Goal: Task Accomplishment & Management: Manage account settings

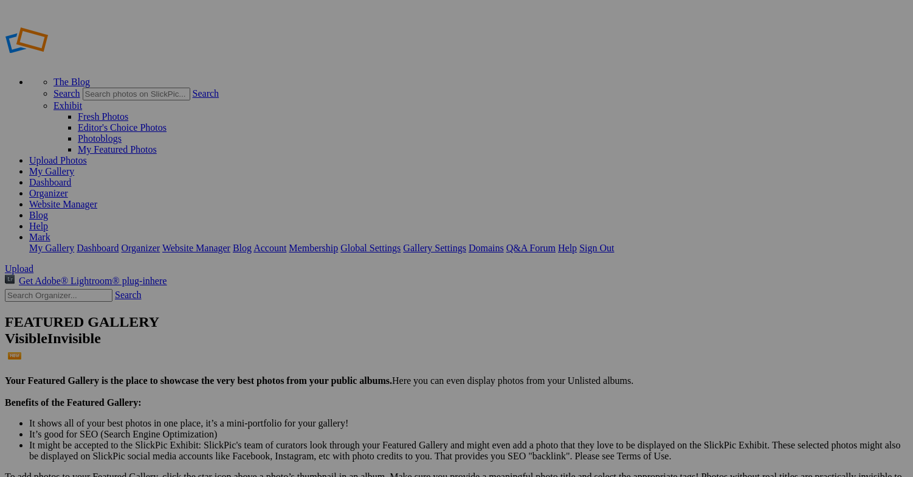
click at [33, 263] on span "Upload" at bounding box center [19, 268] width 29 height 10
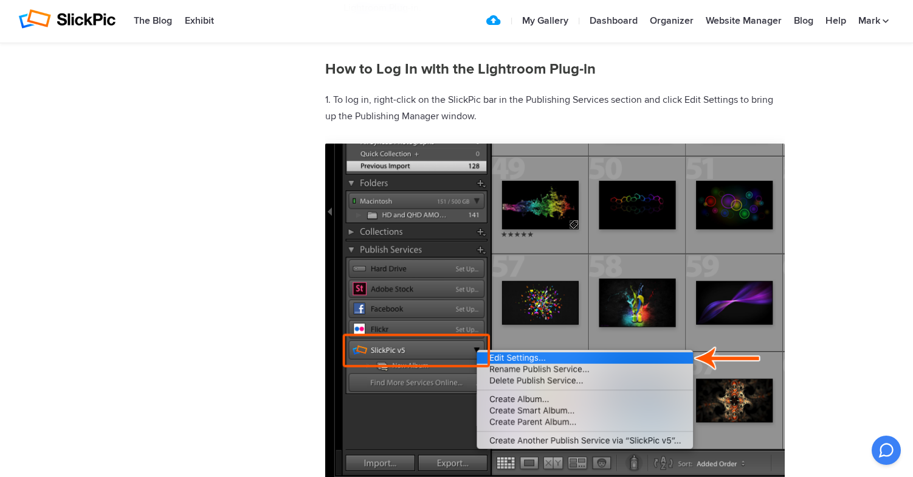
scroll to position [3162, 0]
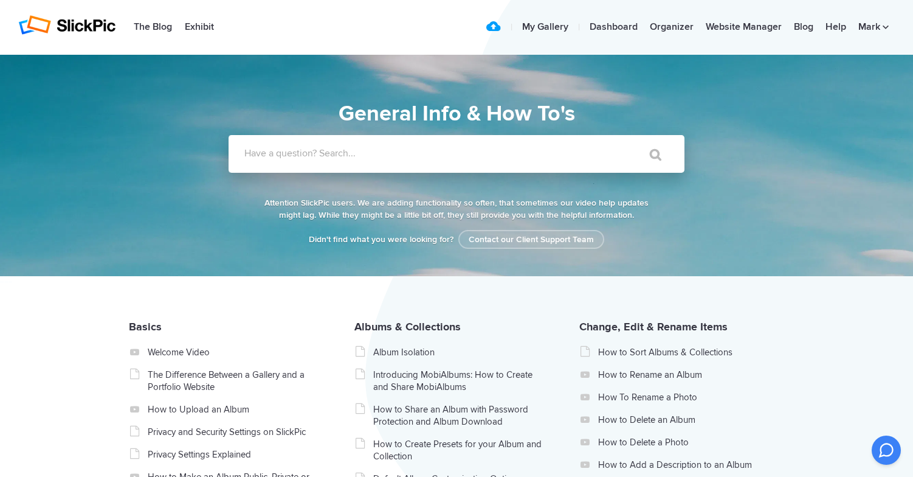
click at [467, 153] on label "Have a question? Search..." at bounding box center [472, 153] width 456 height 12
click at [467, 153] on input "Have a question? Search..." at bounding box center [432, 154] width 406 height 38
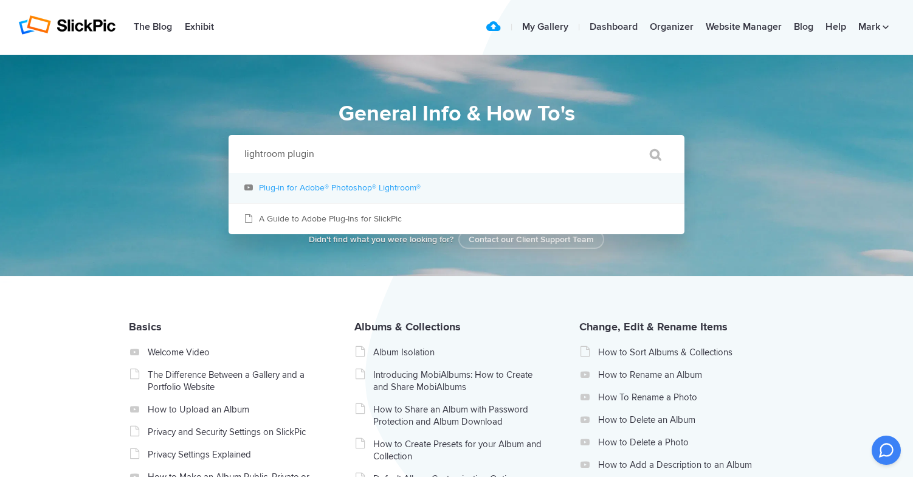
type input "lightroom plugin"
click at [391, 188] on link "Plug-in for Adobe® Photoshop® Lightroom®" at bounding box center [457, 188] width 456 height 30
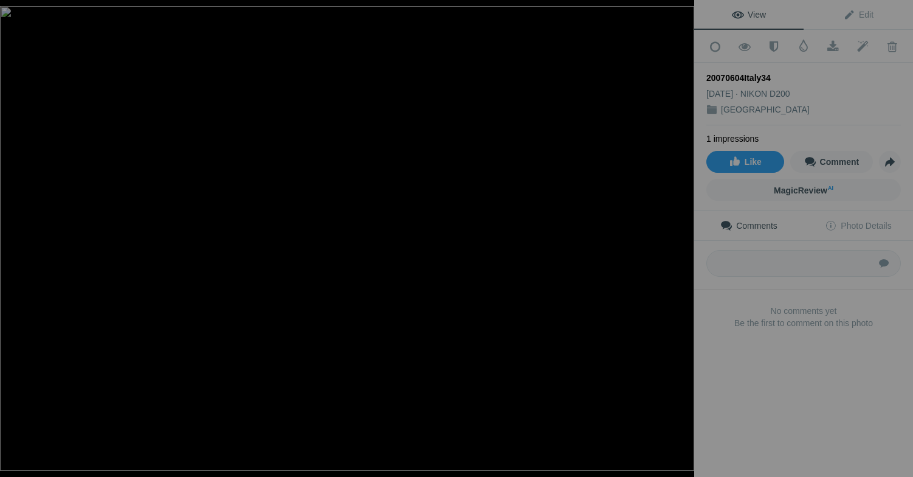
click at [350, 190] on img at bounding box center [347, 238] width 694 height 464
click at [350, 190] on img at bounding box center [343, 297] width 1524 height 1020
click at [19, 13] on div at bounding box center [18, 12] width 44 height 24
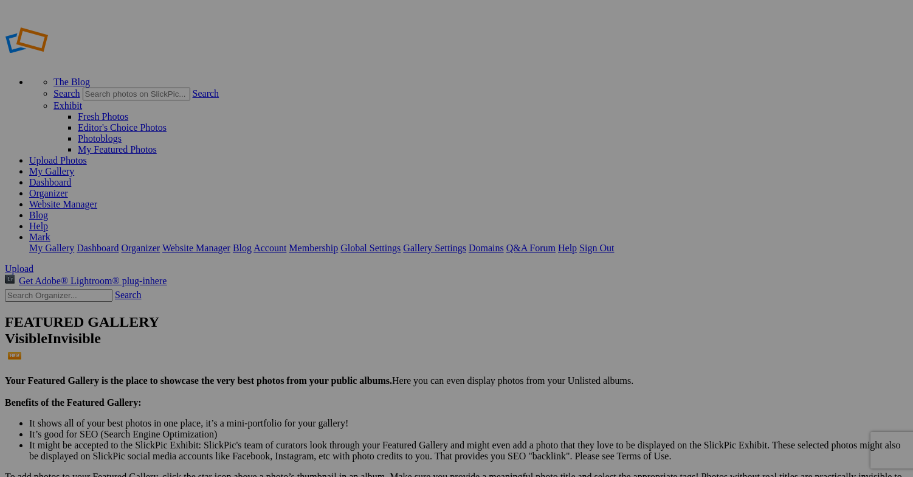
type input "[GEOGRAPHIC_DATA]"
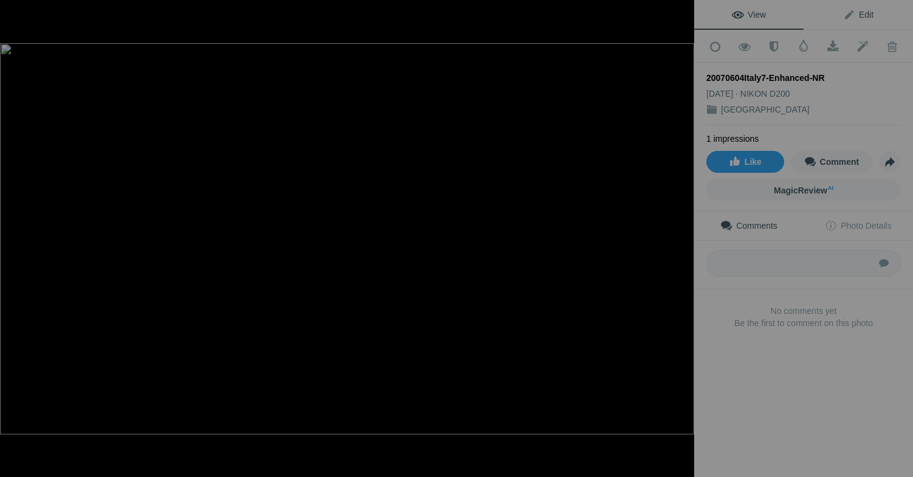
click at [864, 15] on span "Edit" at bounding box center [858, 15] width 30 height 10
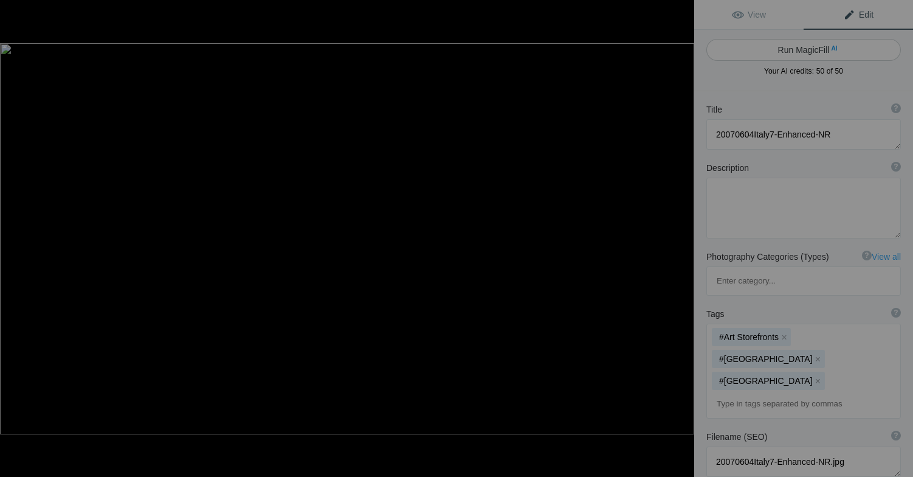
click at [824, 53] on button "Run MagicFill AI" at bounding box center [803, 50] width 195 height 22
type textarea "Majestic Statues Against a Roman Skyline at Dusk"
type textarea "This striking black-and-white photograph captures the silhouettes of elegant st…"
type textarea "majestic-statues-roman-skyline-dusk.jpg"
type textarea "Silhouettes of statues with horses against a Roman skyline at dusk, featuring a…"
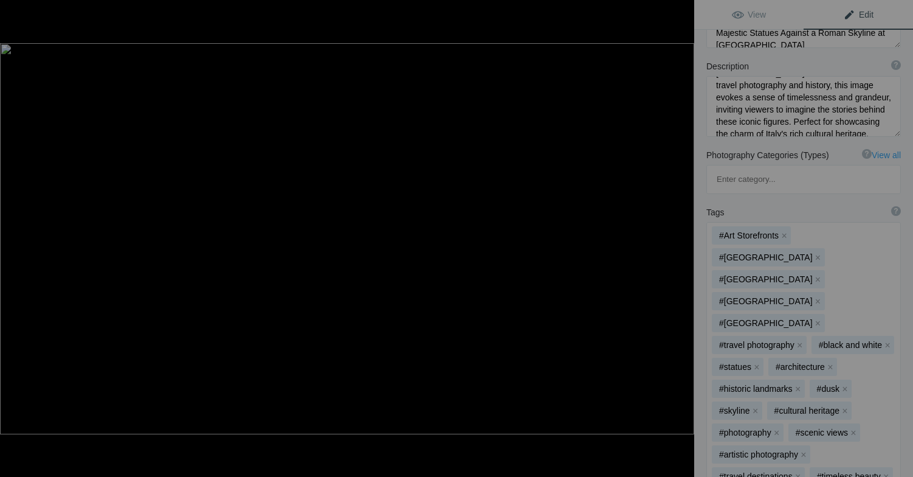
scroll to position [150, 0]
click at [784, 230] on button "x" at bounding box center [784, 234] width 9 height 9
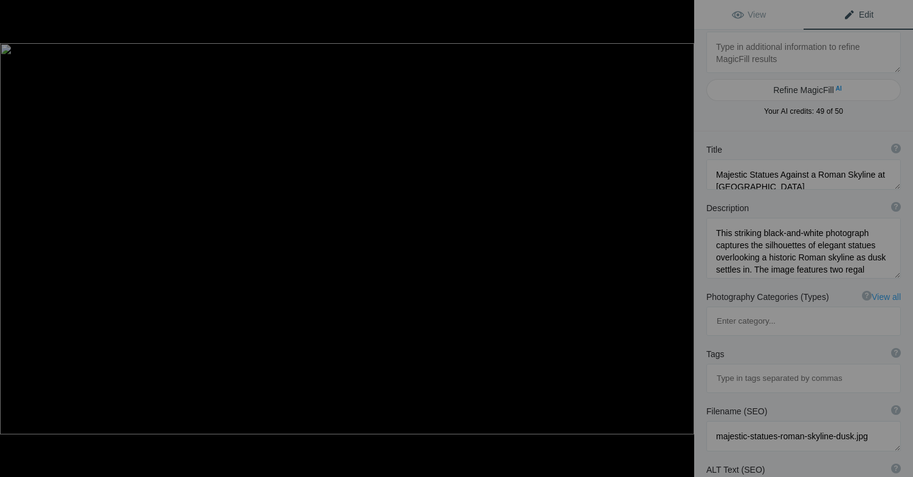
scroll to position [0, 0]
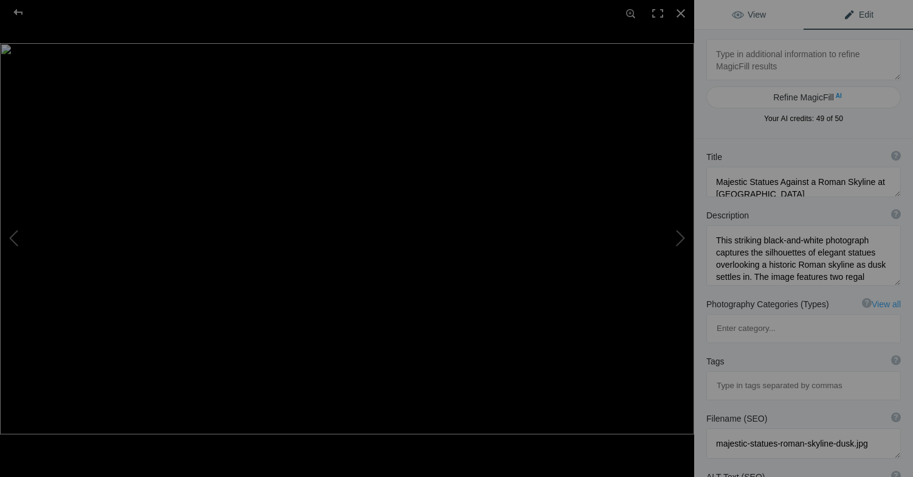
click at [761, 14] on span "View" at bounding box center [749, 15] width 34 height 10
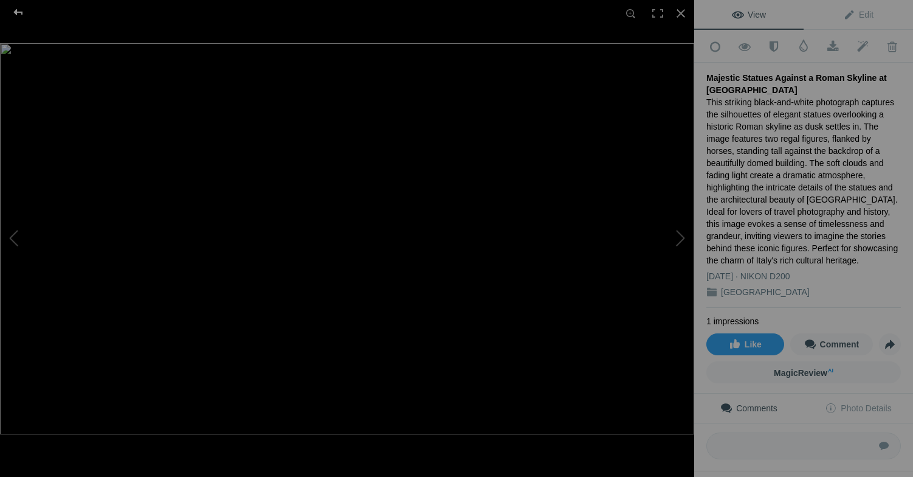
click at [17, 12] on div at bounding box center [18, 12] width 44 height 24
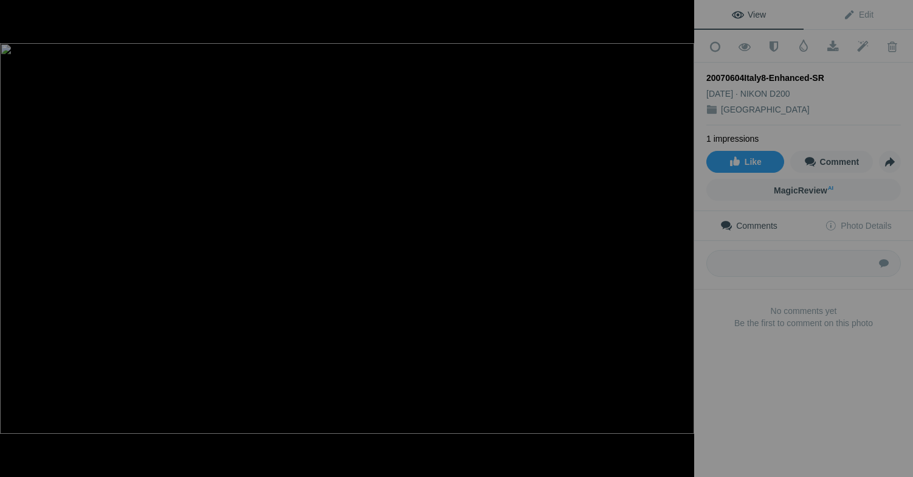
click at [18, 11] on div at bounding box center [18, 12] width 44 height 24
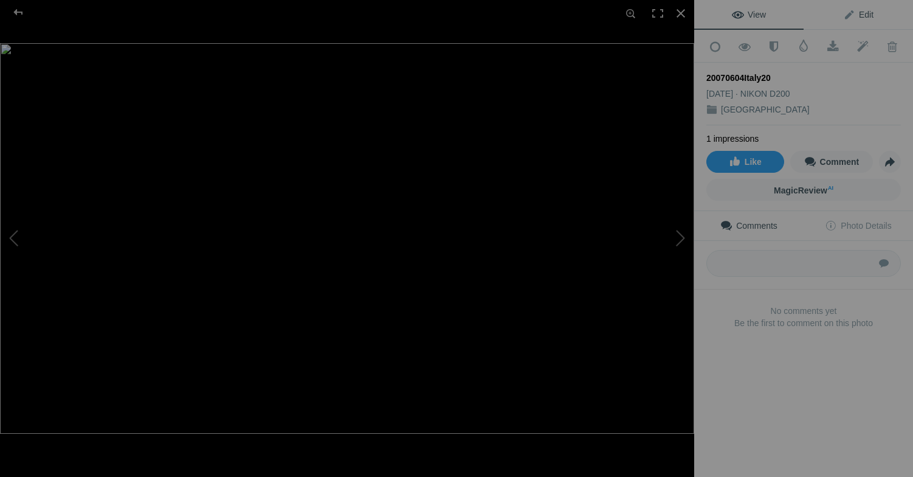
click at [863, 14] on span "Edit" at bounding box center [858, 15] width 30 height 10
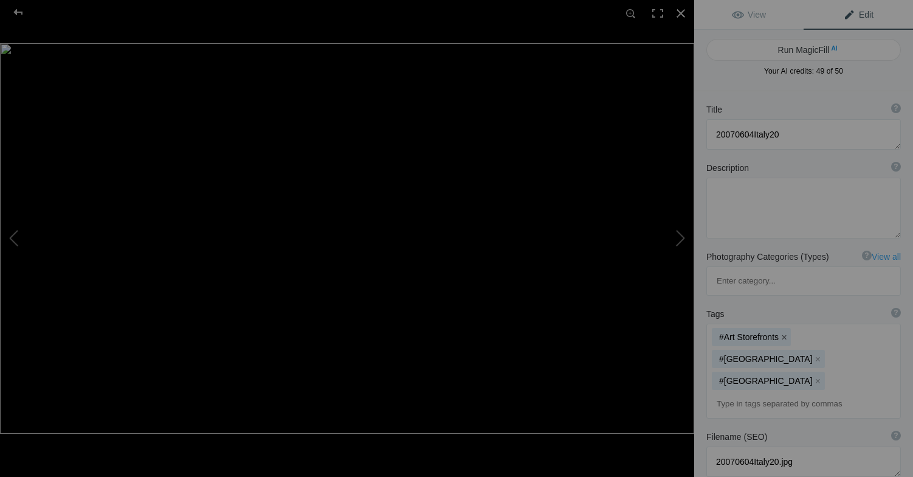
click at [784, 333] on button "x" at bounding box center [784, 337] width 9 height 9
click at [759, 16] on span "View" at bounding box center [749, 15] width 34 height 10
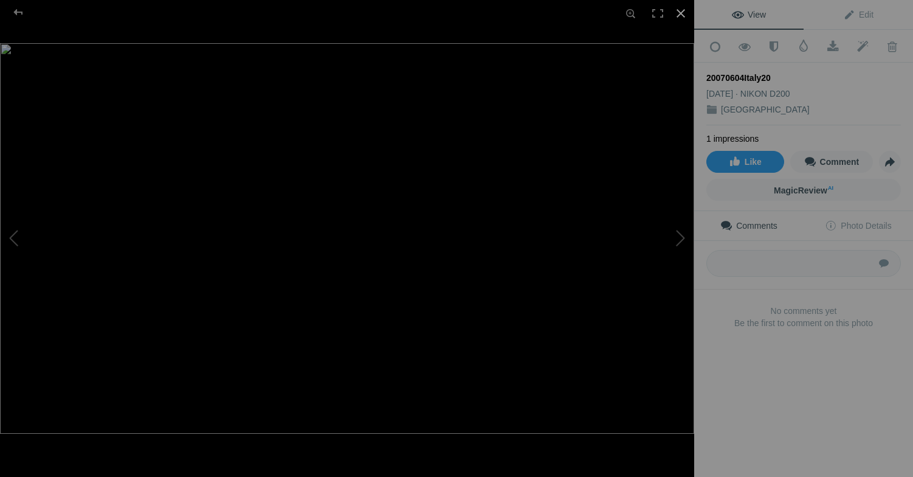
click at [683, 15] on div at bounding box center [681, 13] width 27 height 27
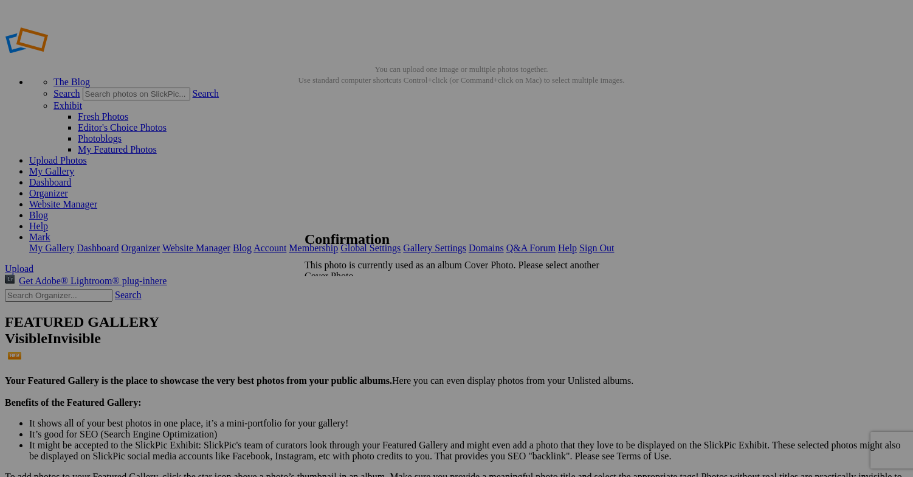
click at [345, 291] on span "OK" at bounding box center [338, 296] width 14 height 10
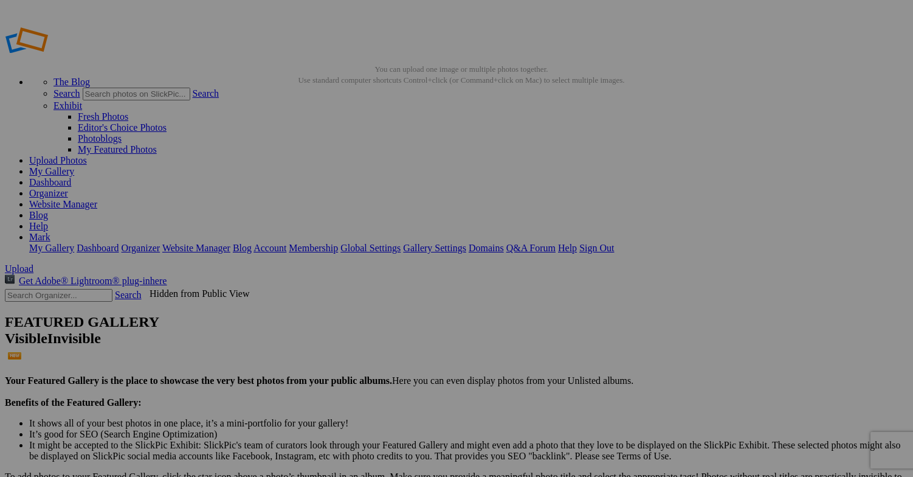
drag, startPoint x: 36, startPoint y: 128, endPoint x: 40, endPoint y: 143, distance: 15.5
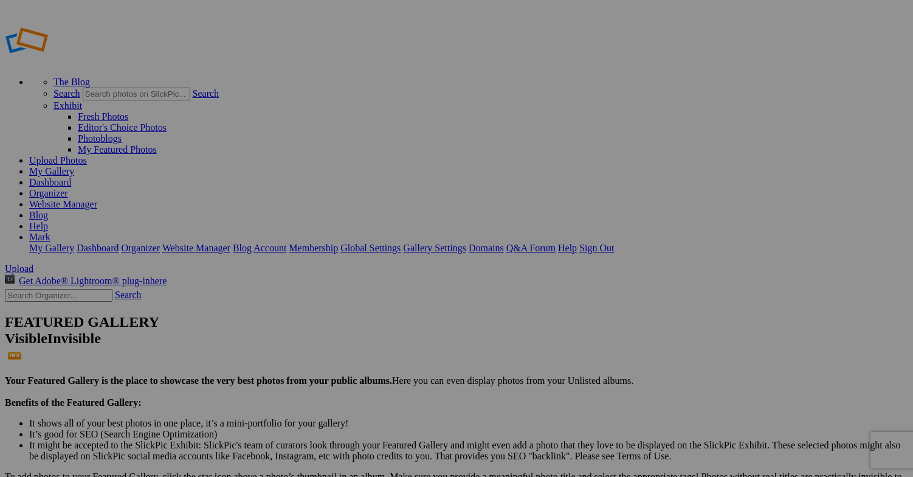
scroll to position [1, 0]
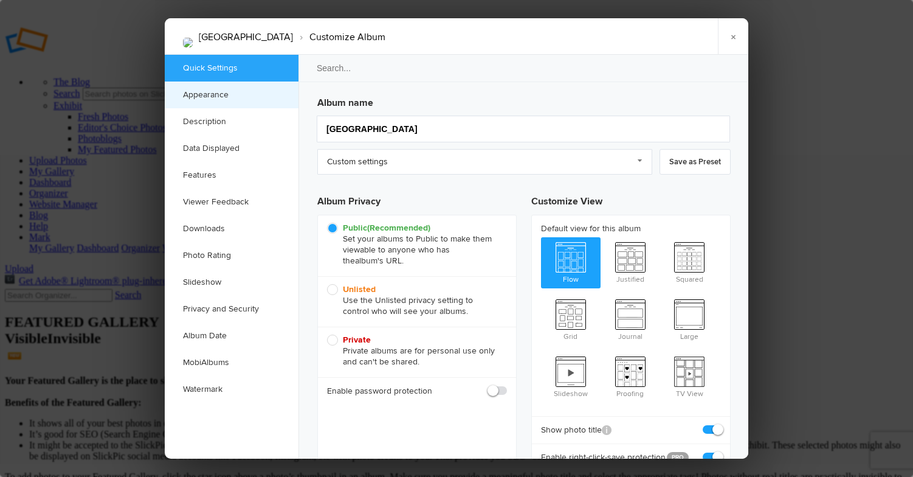
scroll to position [0, 0]
click at [336, 290] on span "Unlisted Use the Unlisted privacy setting to control who will see your albums." at bounding box center [414, 300] width 174 height 33
click at [327, 284] on input "Unlisted Use the Unlisted privacy setting to control who will see your albums." at bounding box center [326, 283] width 1 height 1
radio input "true"
click at [333, 229] on span "Public (Recommended) Set your albums to Public to make them viewable to anyone …" at bounding box center [414, 245] width 174 height 44
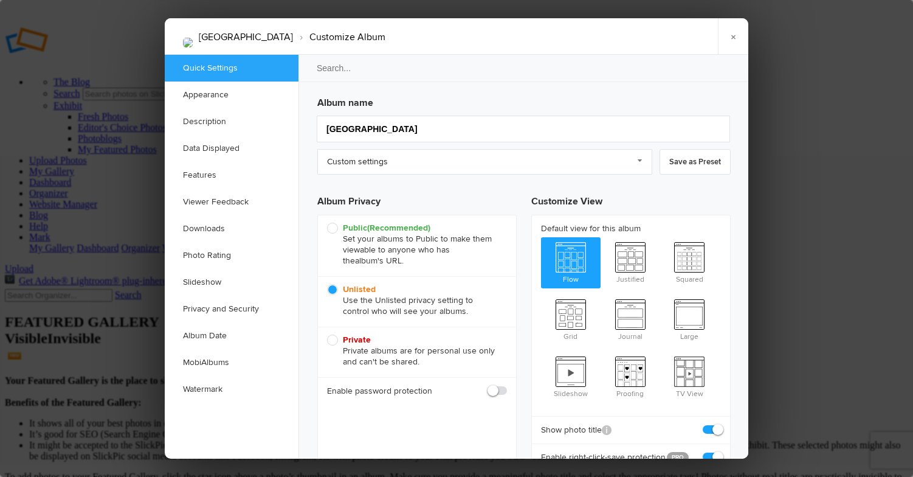
click at [327, 223] on input "Public (Recommended) Set your albums to Public to make them viewable to anyone …" at bounding box center [326, 222] width 1 height 1
radio input "true"
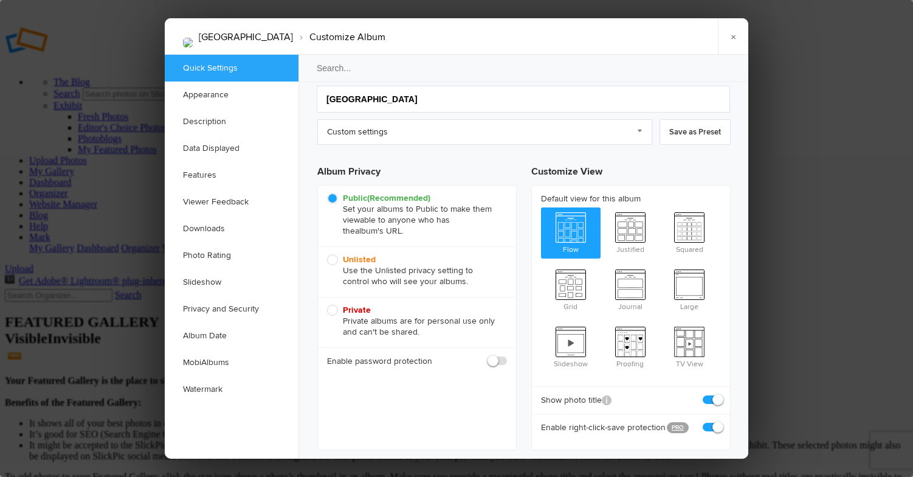
scroll to position [33, 0]
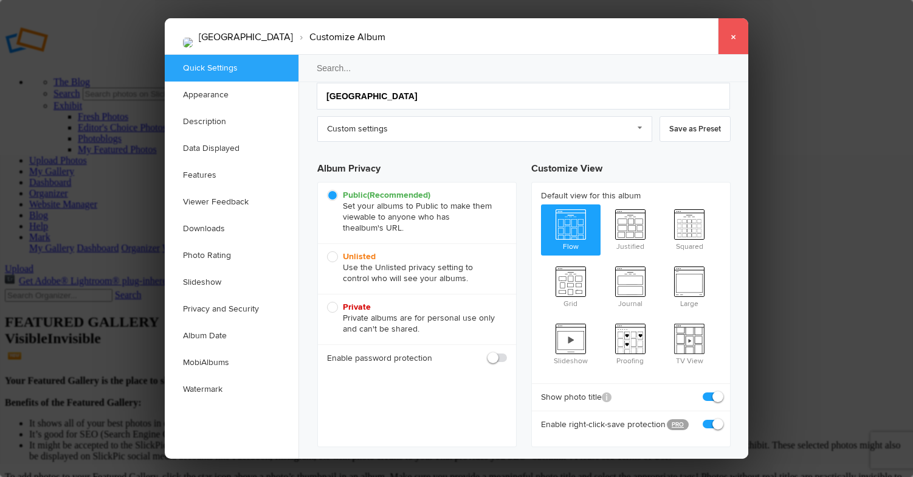
click at [736, 38] on link "×" at bounding box center [733, 36] width 30 height 36
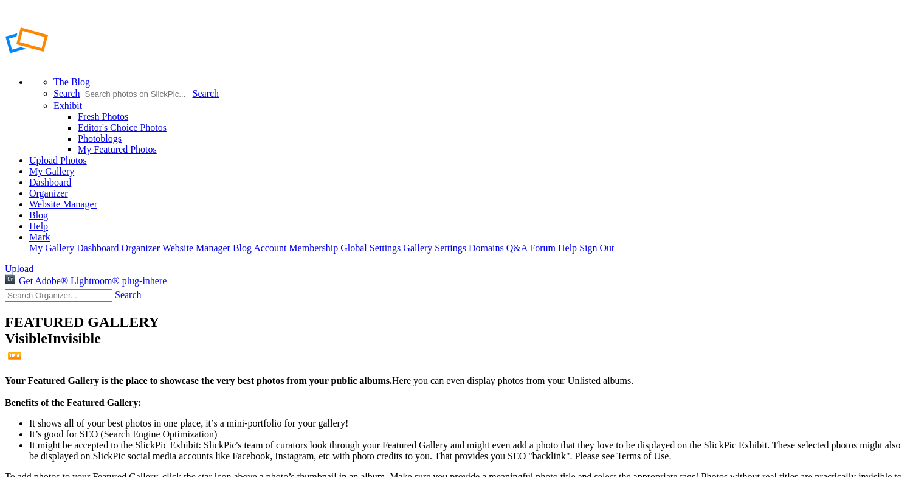
type input "[GEOGRAPHIC_DATA]"
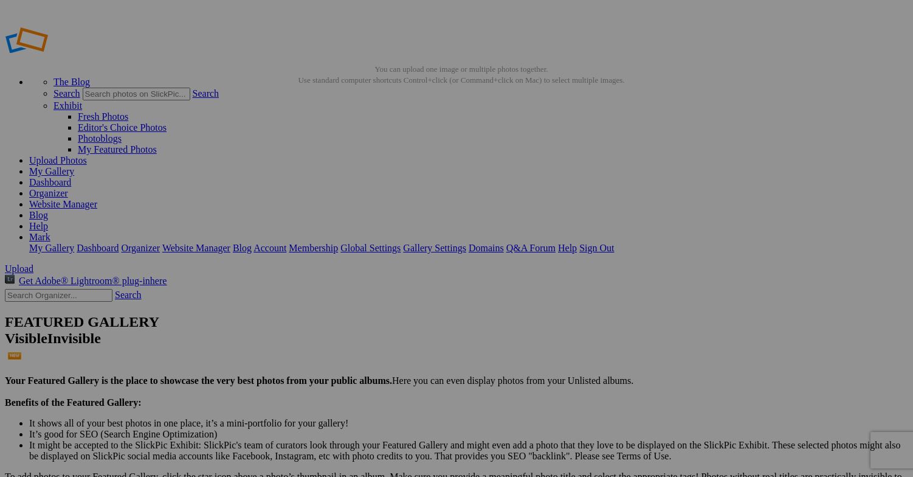
click at [74, 166] on link "My Gallery" at bounding box center [51, 171] width 45 height 10
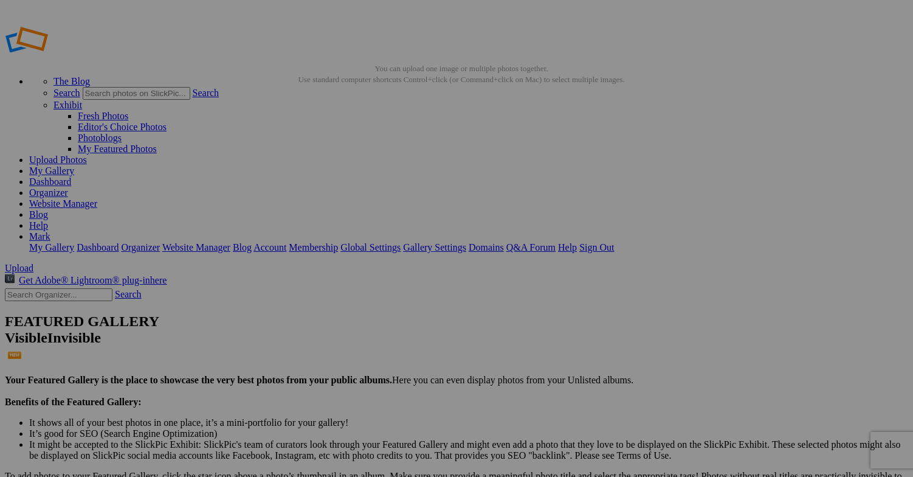
click at [362, 324] on span "Cancel" at bounding box center [348, 329] width 27 height 10
drag, startPoint x: 150, startPoint y: 144, endPoint x: 151, endPoint y: 123, distance: 20.7
drag, startPoint x: 147, startPoint y: 143, endPoint x: 125, endPoint y: 111, distance: 38.6
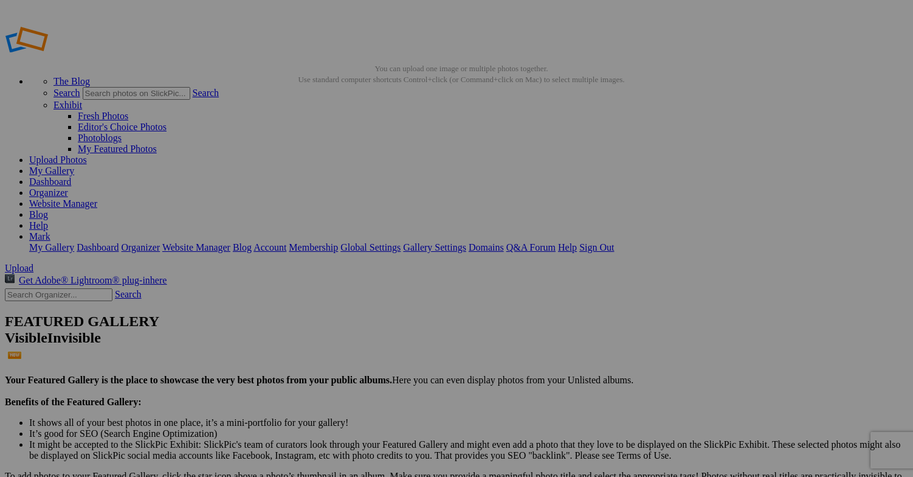
drag, startPoint x: 150, startPoint y: 123, endPoint x: 142, endPoint y: 153, distance: 31.4
drag, startPoint x: 148, startPoint y: 122, endPoint x: 142, endPoint y: 154, distance: 32.8
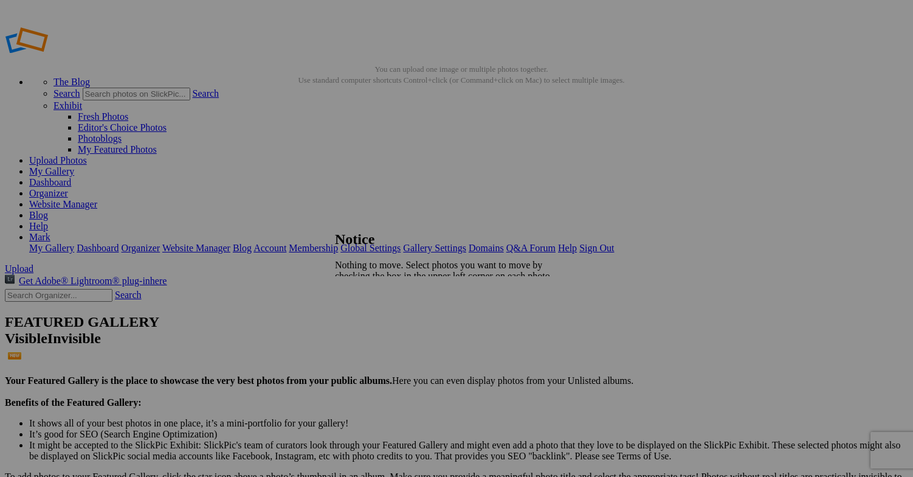
click at [357, 302] on span "Close" at bounding box center [346, 307] width 22 height 10
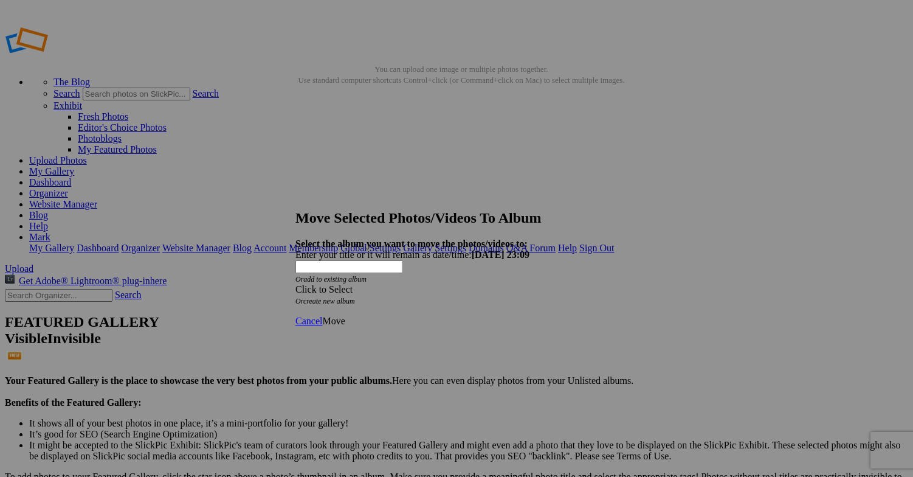
click at [295, 284] on span at bounding box center [295, 289] width 0 height 10
click at [372, 280] on link "Travel" at bounding box center [359, 274] width 25 height 10
click at [345, 316] on span "Move" at bounding box center [333, 321] width 22 height 10
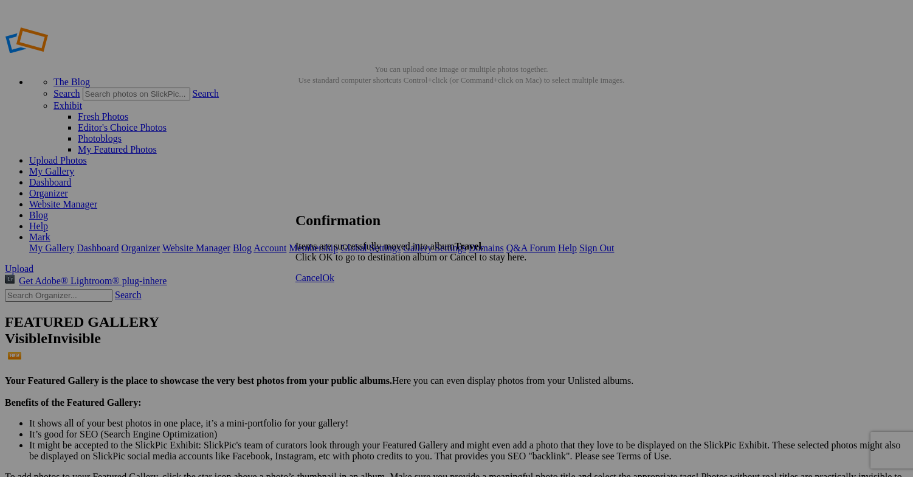
click at [334, 283] on span "Ok" at bounding box center [328, 277] width 12 height 10
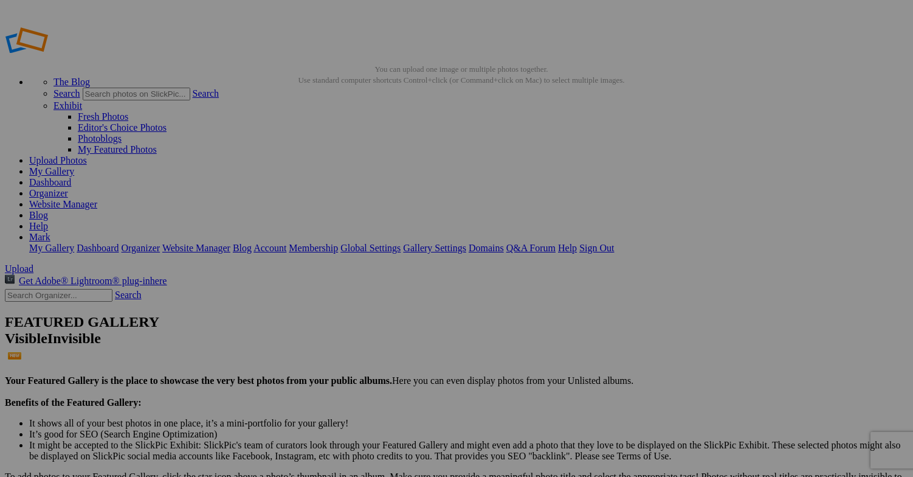
click at [357, 302] on span "Close" at bounding box center [346, 307] width 22 height 10
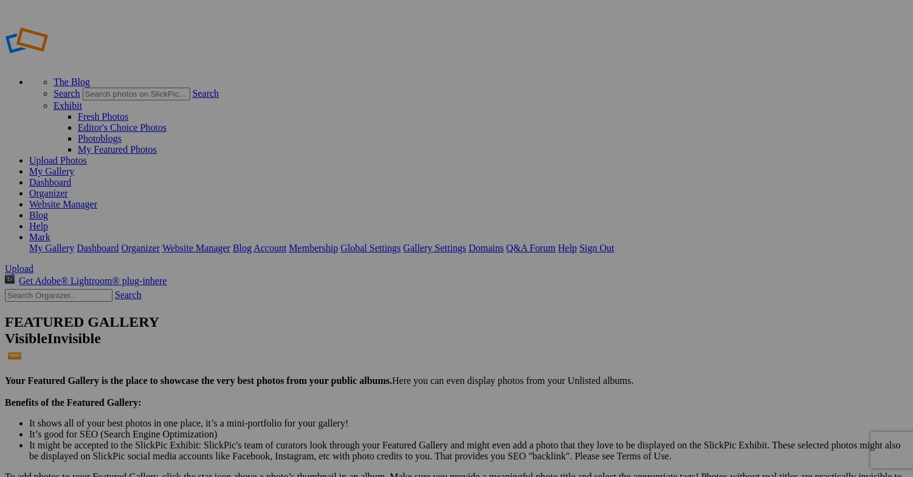
click at [345, 285] on span "Yes" at bounding box center [338, 285] width 14 height 10
